Goal: Navigation & Orientation: Find specific page/section

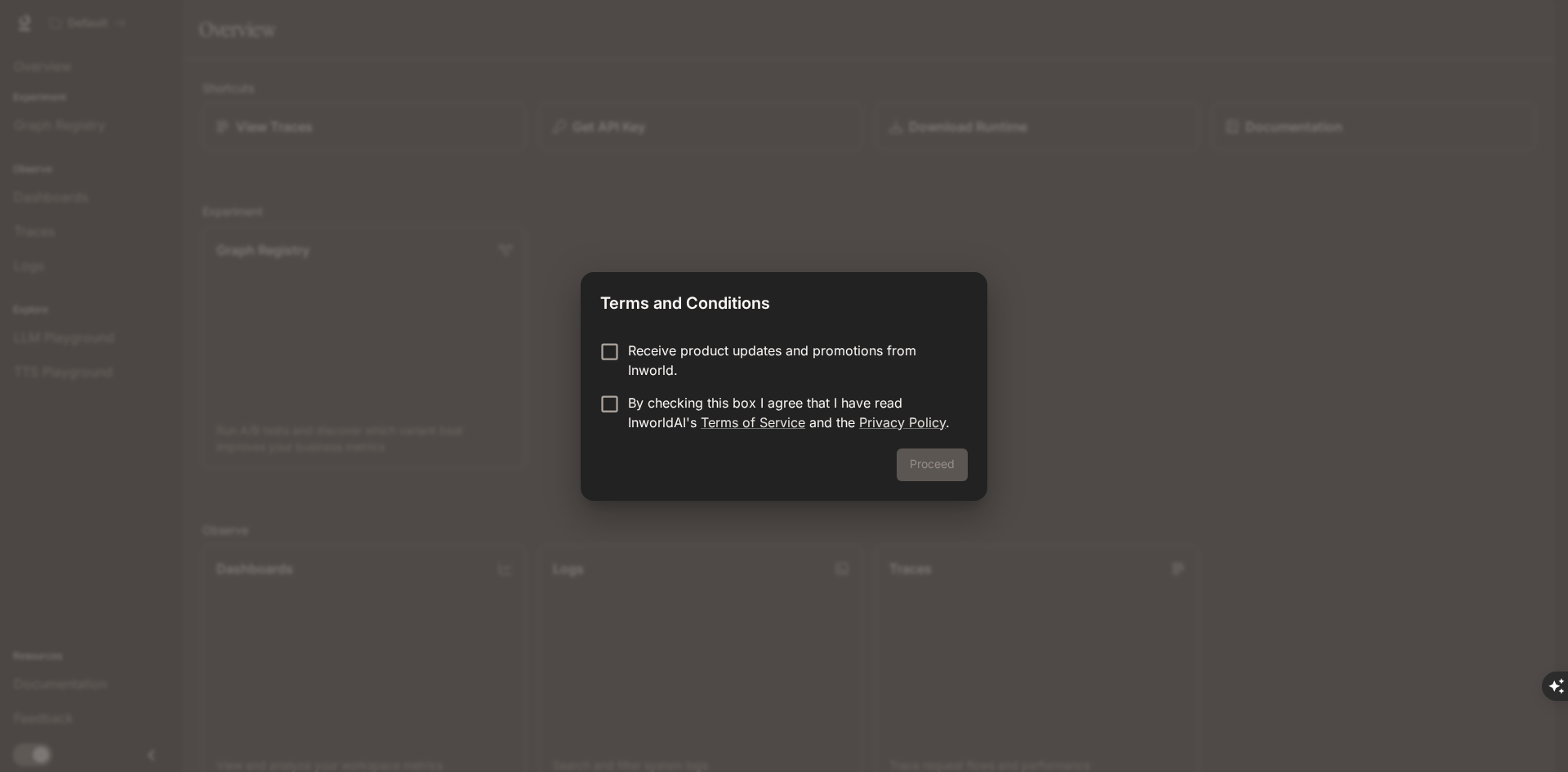
drag, startPoint x: 663, startPoint y: 346, endPoint x: 643, endPoint y: 397, distance: 54.8
click at [662, 346] on p "Receive product updates and promotions from Inworld." at bounding box center [792, 360] width 327 height 39
click at [643, 397] on p "By checking this box I agree that I have read InworldAI's Terms of Service and …" at bounding box center [792, 412] width 327 height 39
click at [674, 398] on p "By checking this box I agree that I have read InworldAI's Terms of Service and …" at bounding box center [792, 412] width 327 height 39
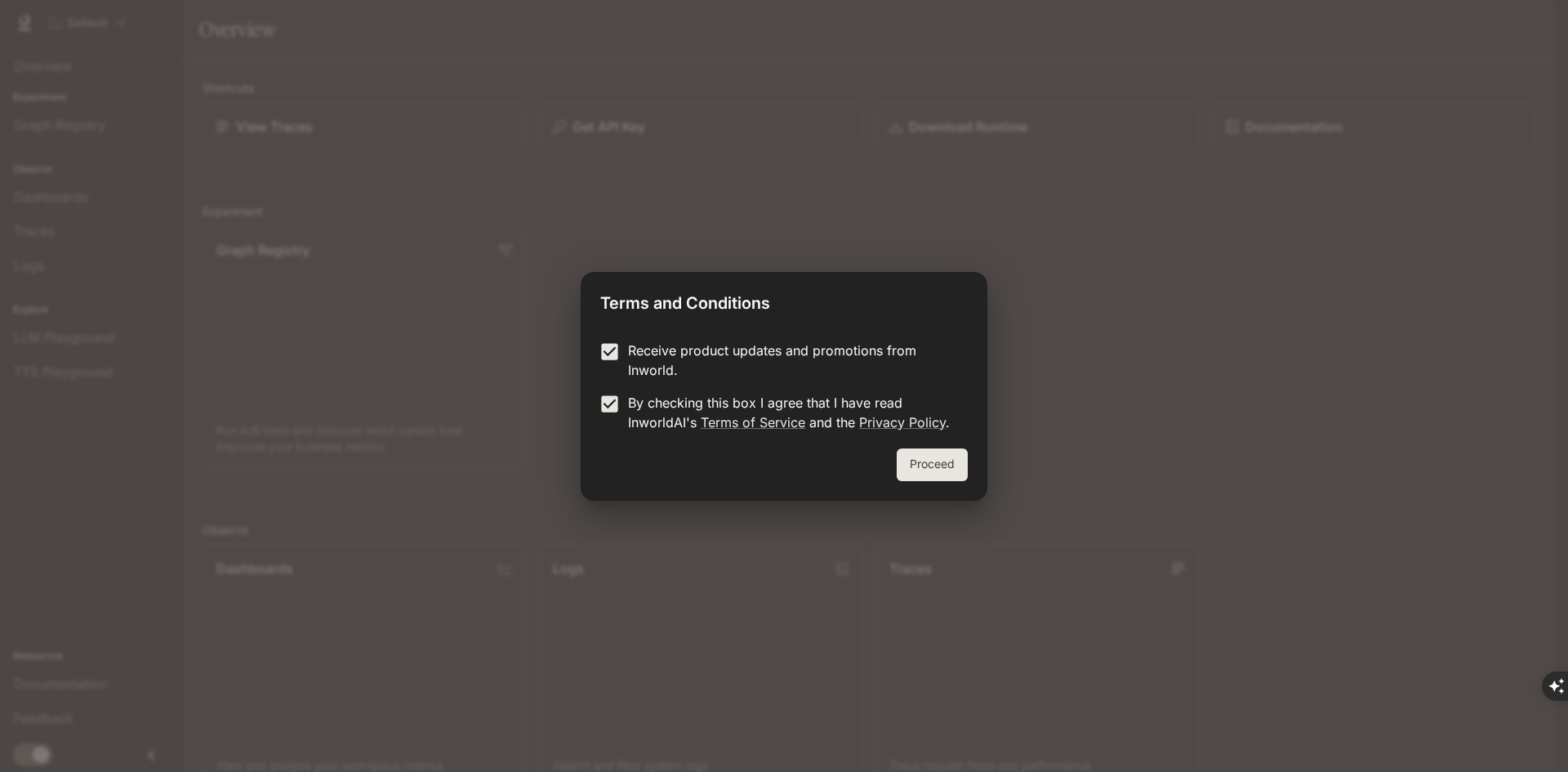
click at [660, 356] on p "Receive product updates and promotions from Inworld." at bounding box center [792, 360] width 327 height 39
click at [913, 447] on div "Receive product updates and promotions from Inworld. By checking this box I agr…" at bounding box center [784, 388] width 407 height 121
click at [916, 451] on button "Proceed" at bounding box center [932, 465] width 71 height 32
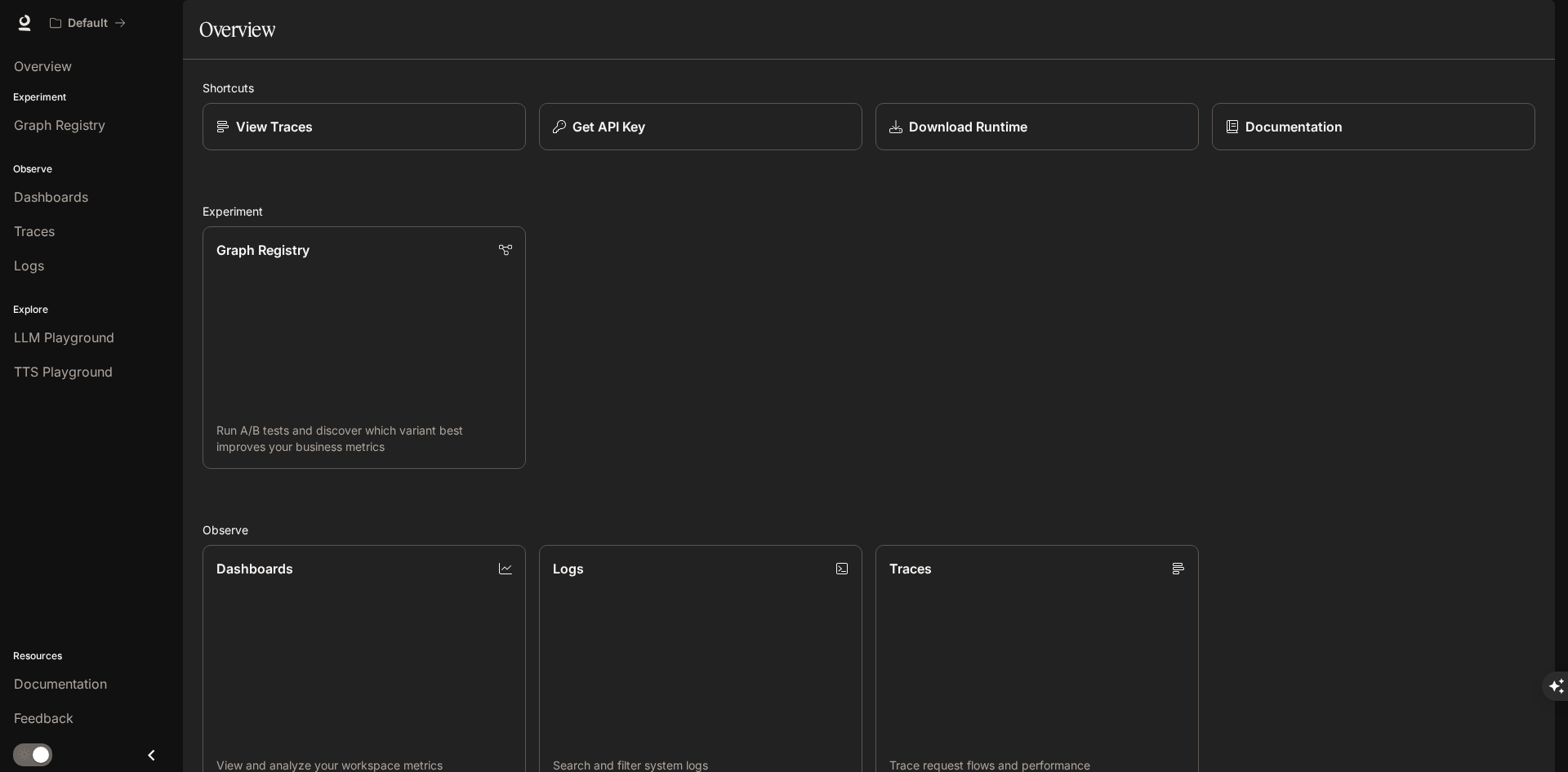
scroll to position [327, 0]
click at [365, 545] on link "Dashboards View and analyze your workspace metrics" at bounding box center [364, 667] width 327 height 246
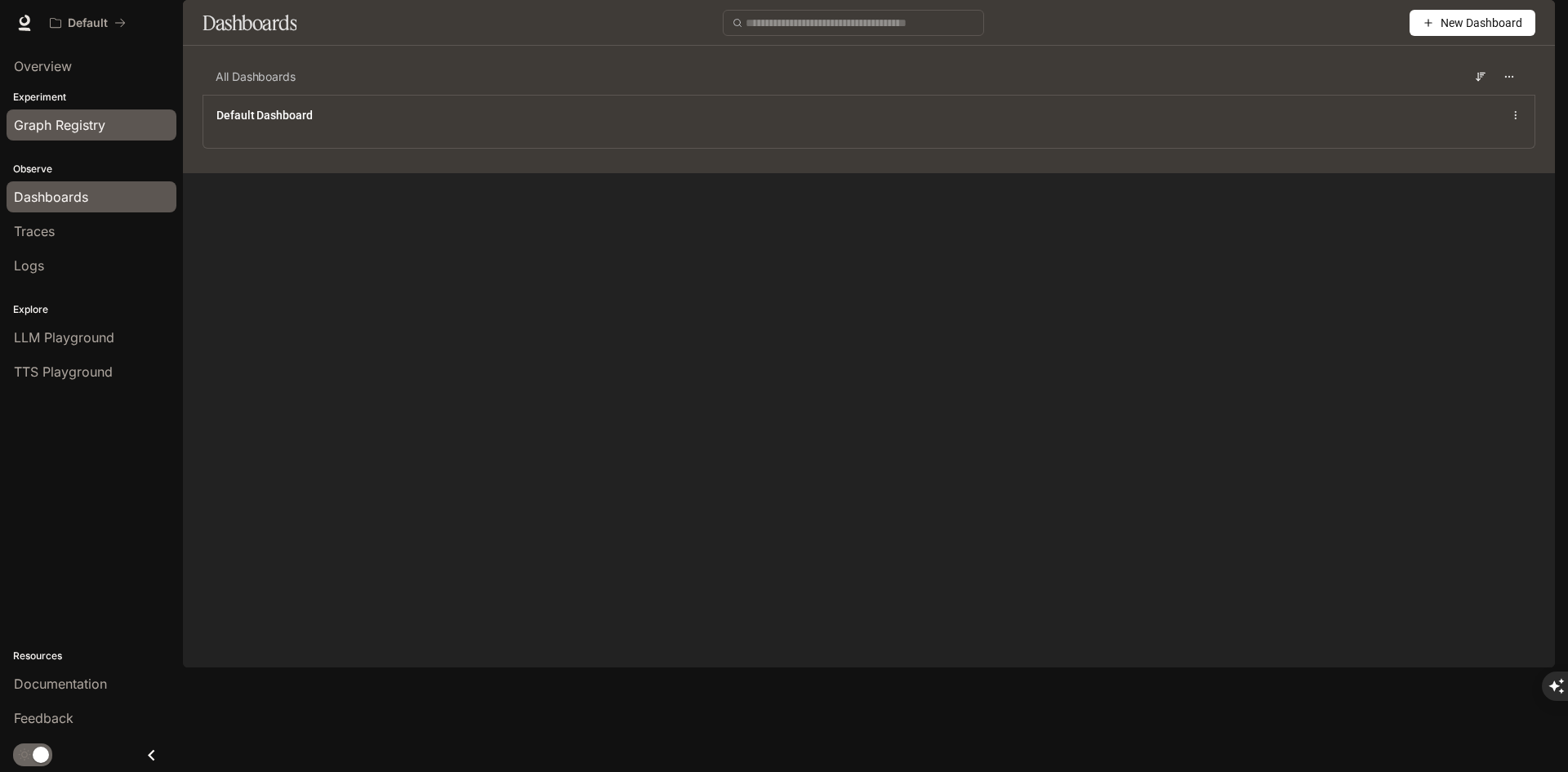
click at [88, 112] on link "Graph Registry" at bounding box center [92, 125] width 170 height 31
